Goal: Entertainment & Leisure: Browse casually

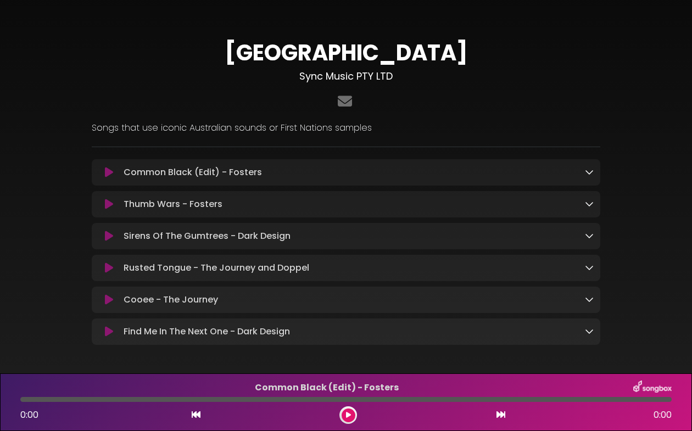
click at [587, 171] on icon at bounding box center [589, 171] width 9 height 9
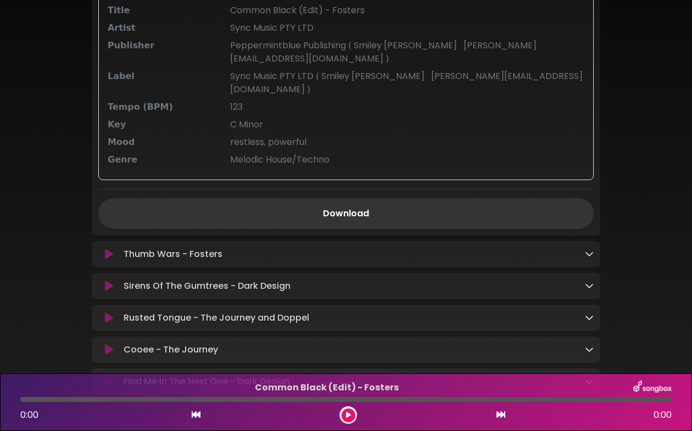
scroll to position [439, 0]
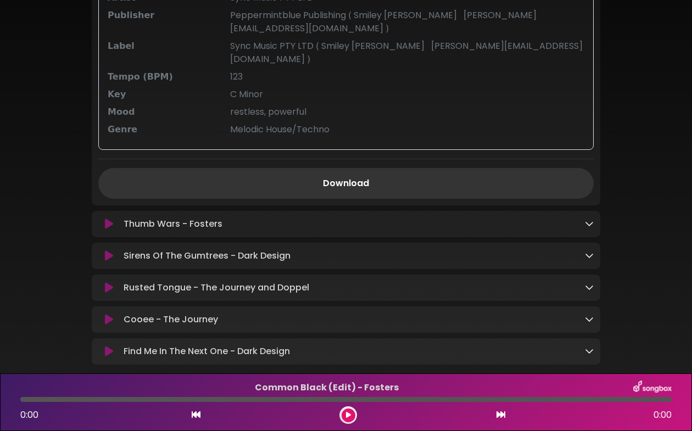
click at [591, 219] on icon at bounding box center [589, 223] width 9 height 9
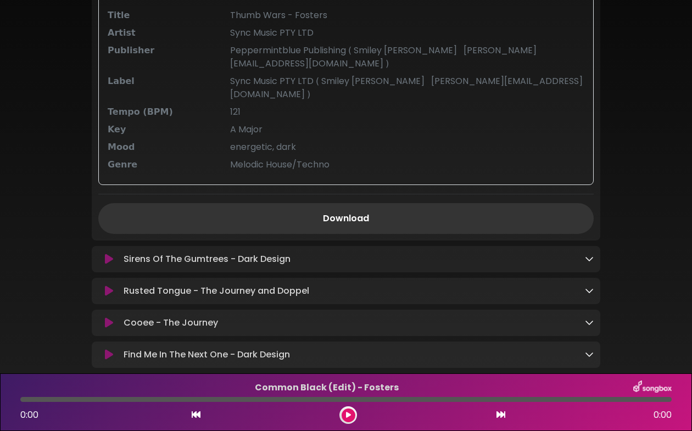
scroll to position [790, 0]
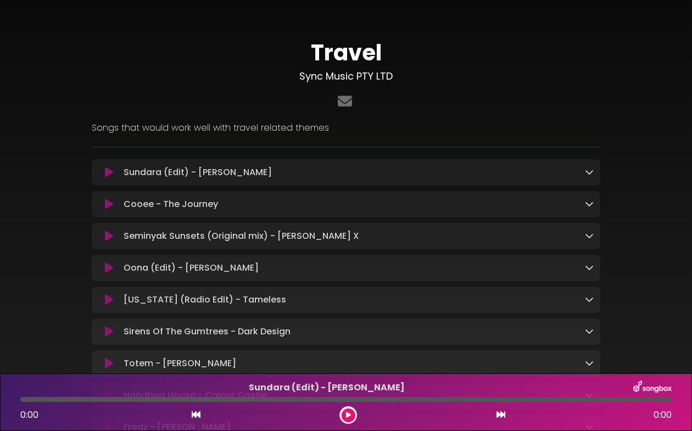
click at [590, 174] on icon at bounding box center [589, 171] width 9 height 9
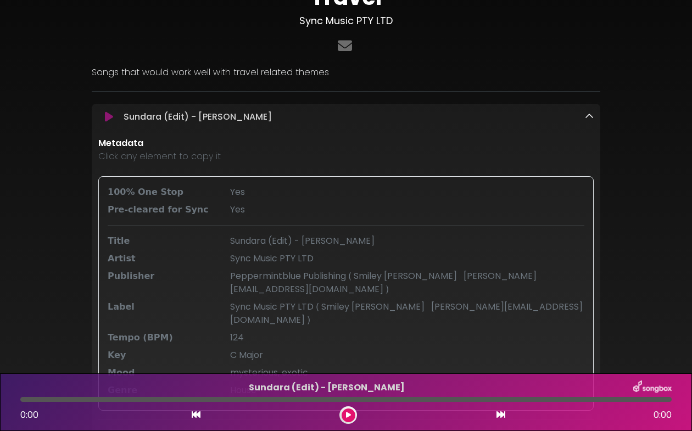
scroll to position [55, 0]
click at [588, 119] on icon at bounding box center [589, 117] width 9 height 9
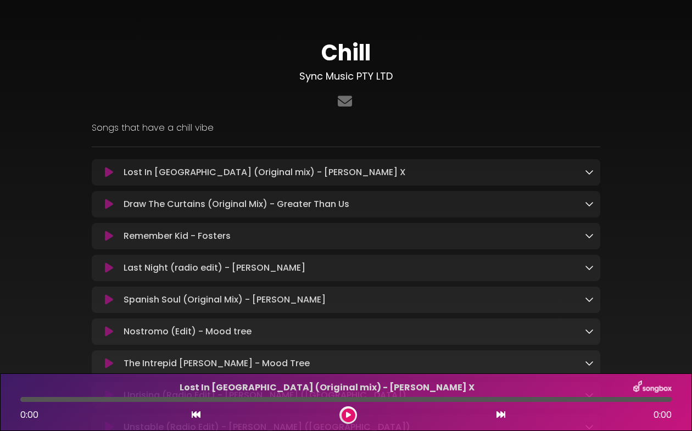
click at [666, 169] on div "Chill Sync Music PTY LTD" at bounding box center [346, 267] width 692 height 509
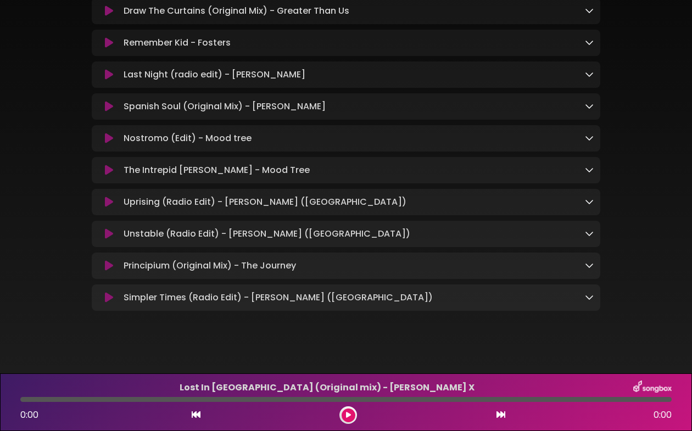
scroll to position [204, 0]
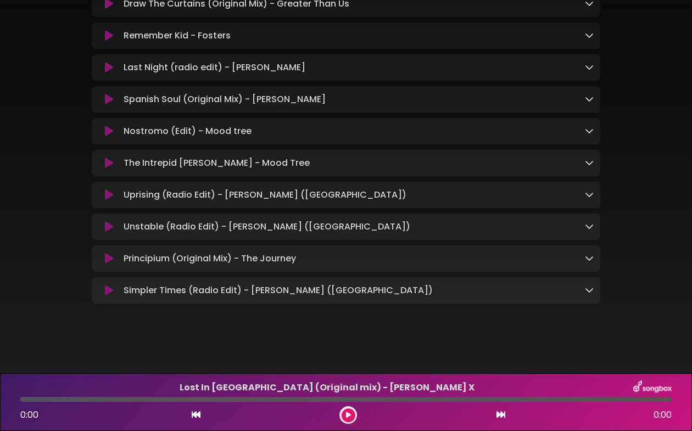
click at [587, 32] on icon at bounding box center [589, 35] width 9 height 9
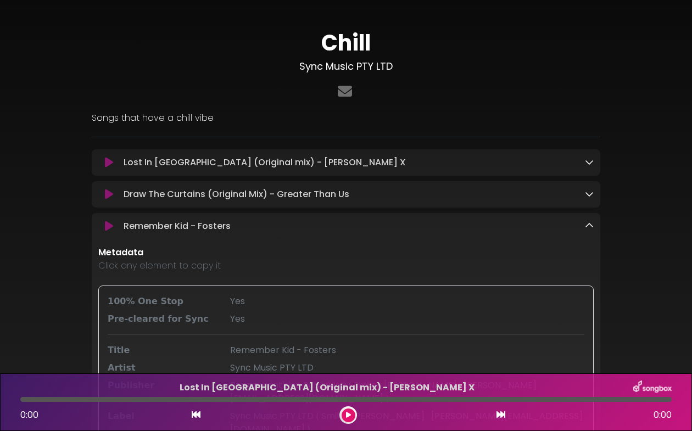
scroll to position [0, 0]
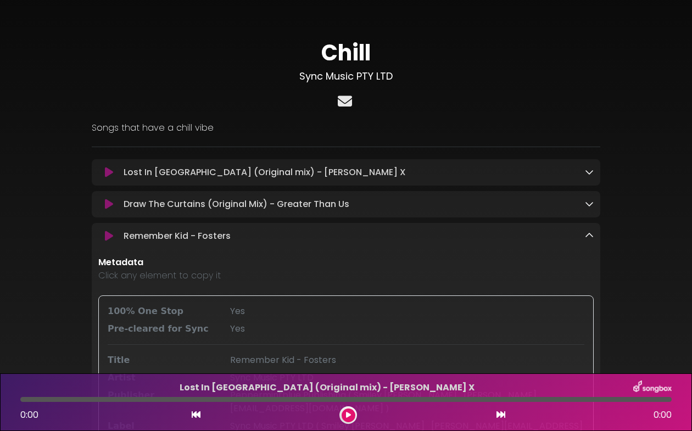
click at [346, 100] on icon at bounding box center [344, 101] width 19 height 14
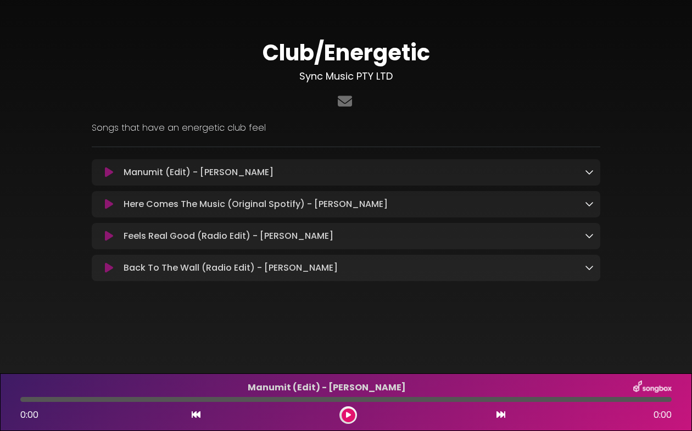
click at [106, 172] on icon at bounding box center [109, 172] width 8 height 11
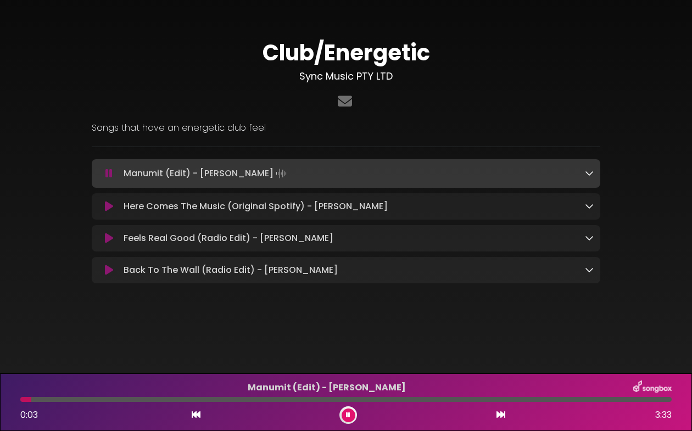
click at [343, 412] on button at bounding box center [348, 415] width 14 height 14
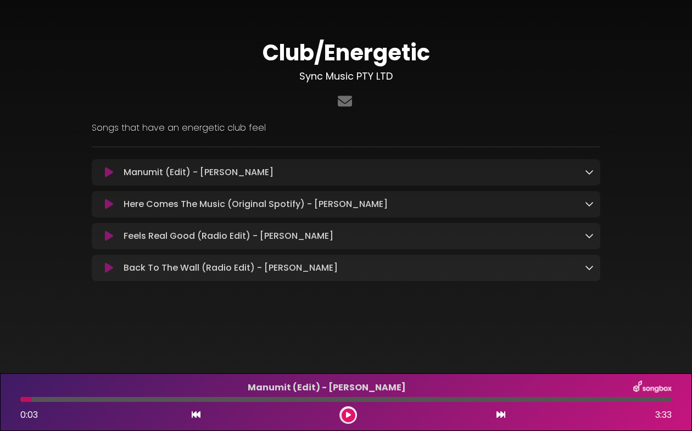
click at [586, 171] on icon at bounding box center [589, 171] width 9 height 9
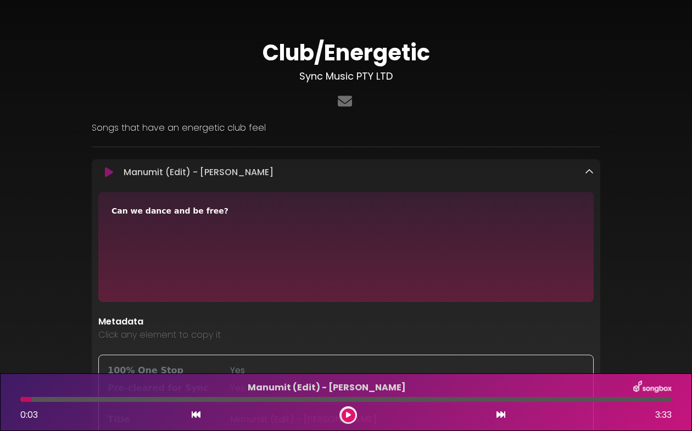
click at [346, 413] on icon at bounding box center [348, 415] width 5 height 7
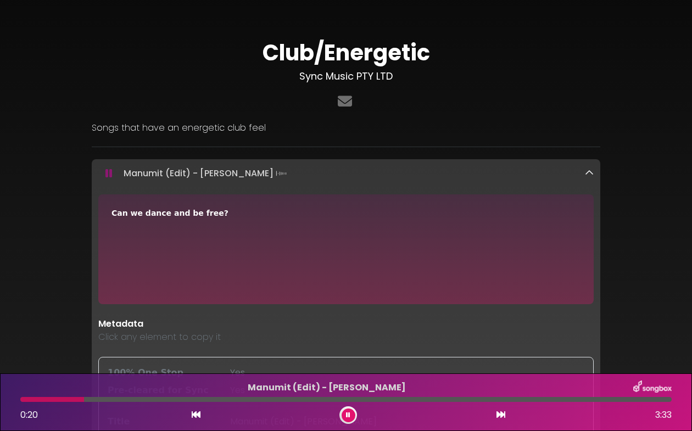
click at [343, 414] on button at bounding box center [348, 415] width 14 height 14
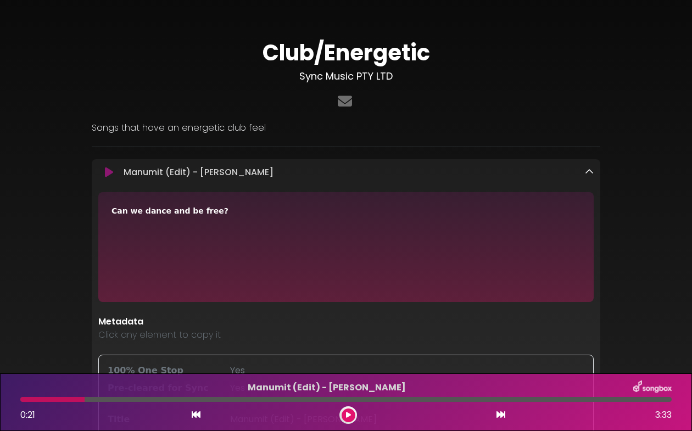
click at [650, 314] on div "Club/Energetic Sync Music PTY LTD" at bounding box center [346, 385] width 626 height 745
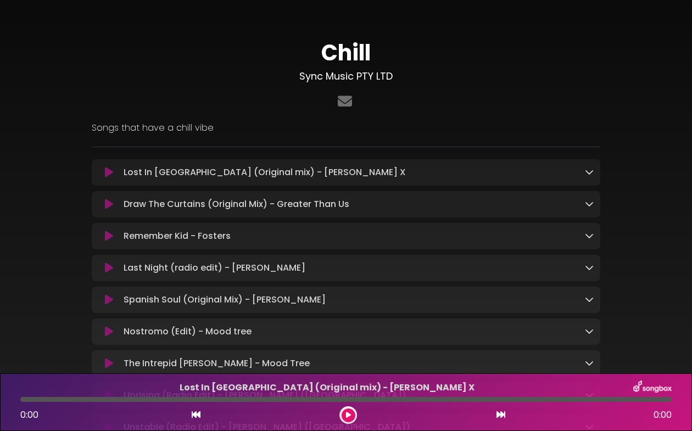
click at [340, 161] on div "Lost In [GEOGRAPHIC_DATA] (Original mix) - [PERSON_NAME] X Loading Track..." at bounding box center [346, 172] width 508 height 26
click at [340, 161] on div "Lost In Paris (Original mix) - Thadius X Loading Track..." at bounding box center [346, 172] width 508 height 26
click at [586, 171] on icon at bounding box center [589, 171] width 9 height 9
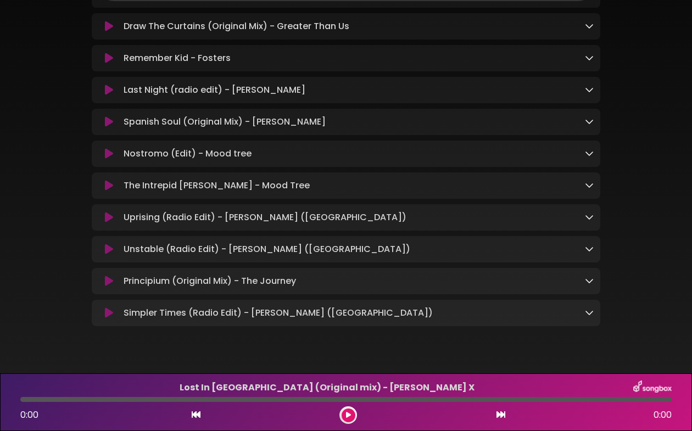
scroll to position [603, 0]
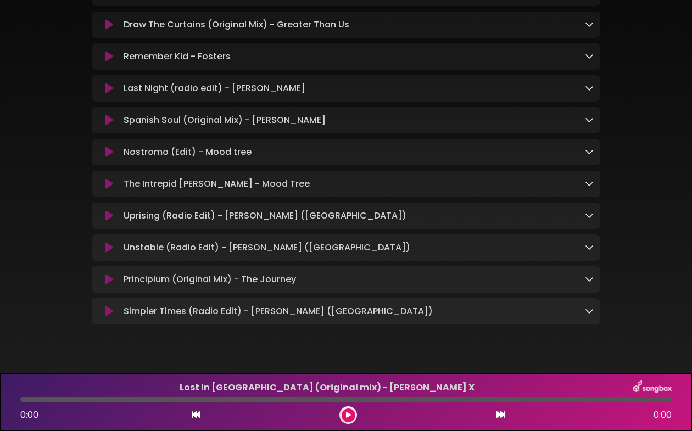
click at [106, 306] on icon at bounding box center [109, 311] width 8 height 11
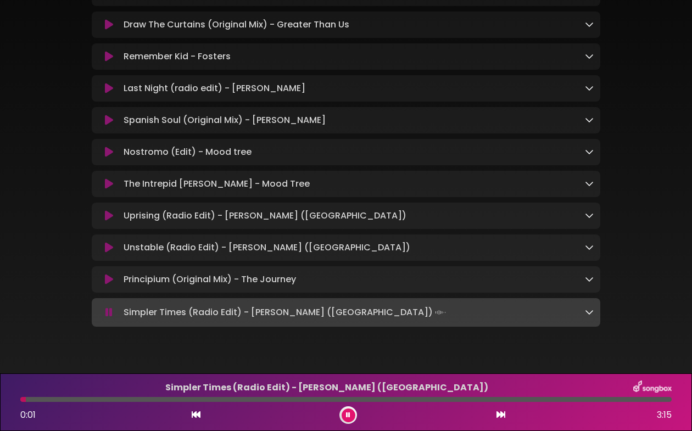
click at [102, 305] on div "Simpler Times (Radio Edit) - Miraj (AUS) Loading Track..." at bounding box center [345, 312] width 495 height 15
click at [109, 307] on icon at bounding box center [108, 312] width 7 height 11
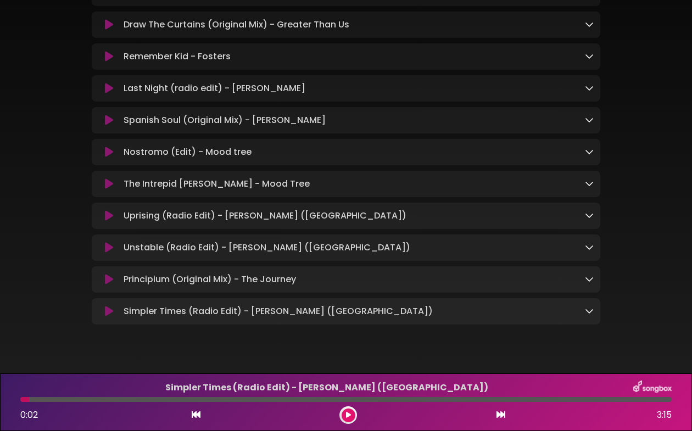
click at [588, 306] on icon at bounding box center [589, 310] width 9 height 9
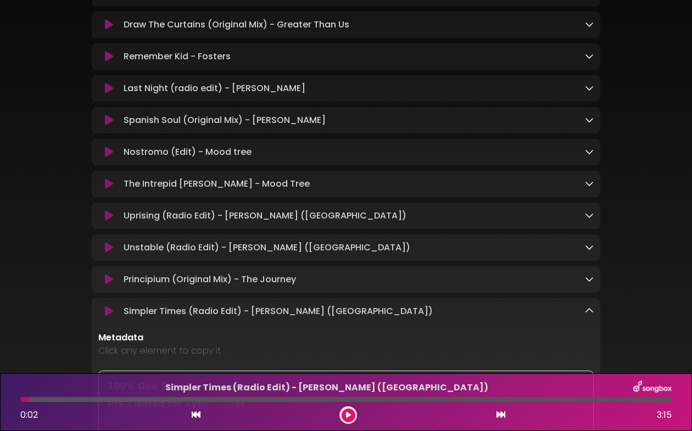
click at [662, 105] on div "Chill Sync Music PTY LTD" at bounding box center [346, 44] width 692 height 1269
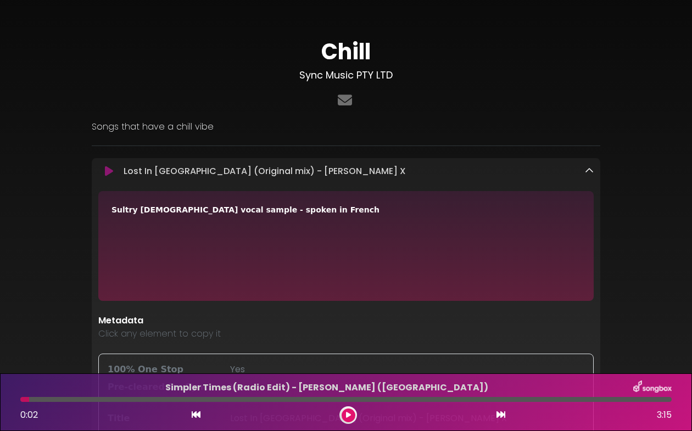
scroll to position [0, 0]
